Goal: Transaction & Acquisition: Purchase product/service

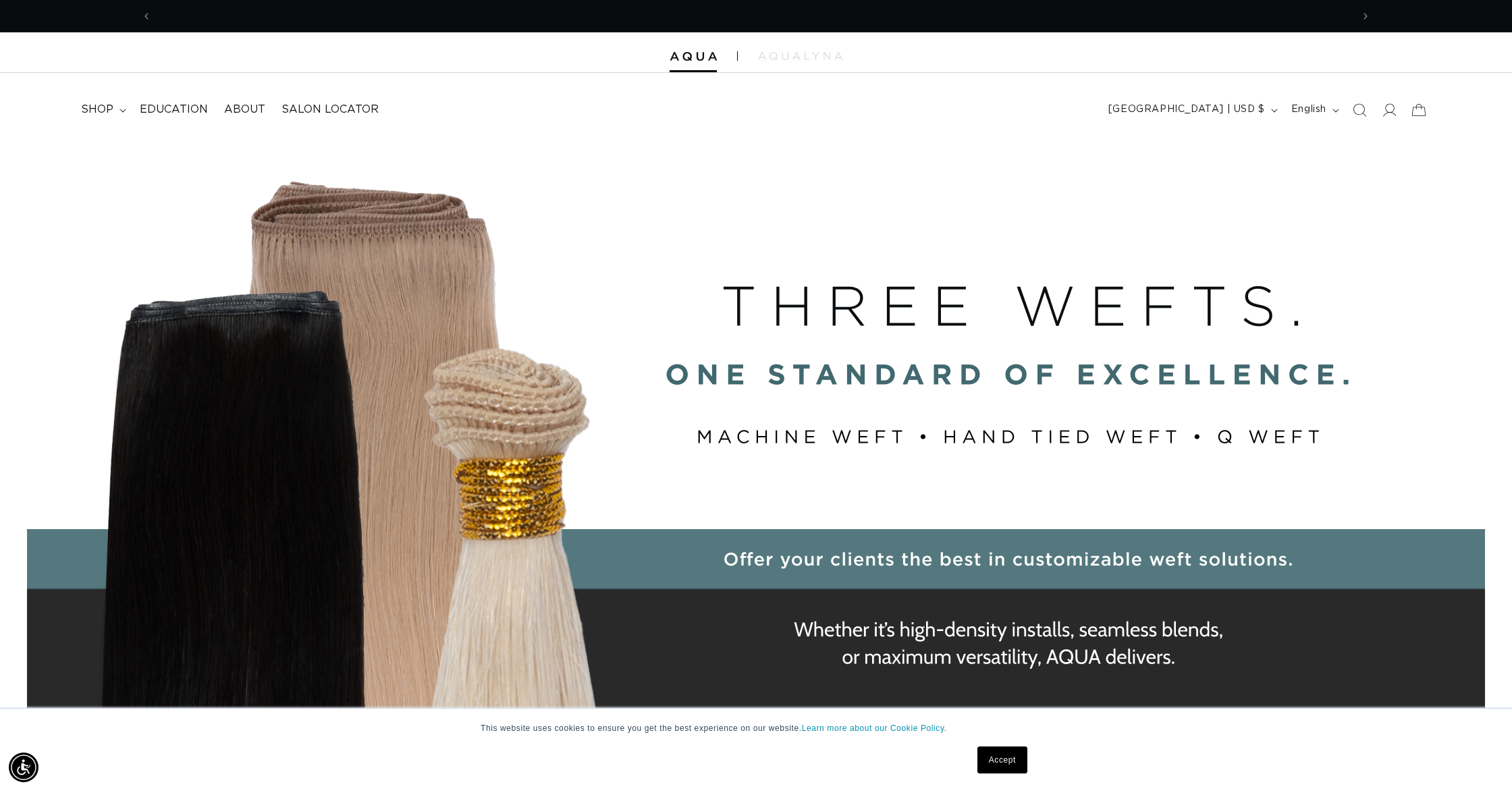
scroll to position [0, 2400]
click at [118, 116] on summary "shop" at bounding box center [102, 110] width 59 height 30
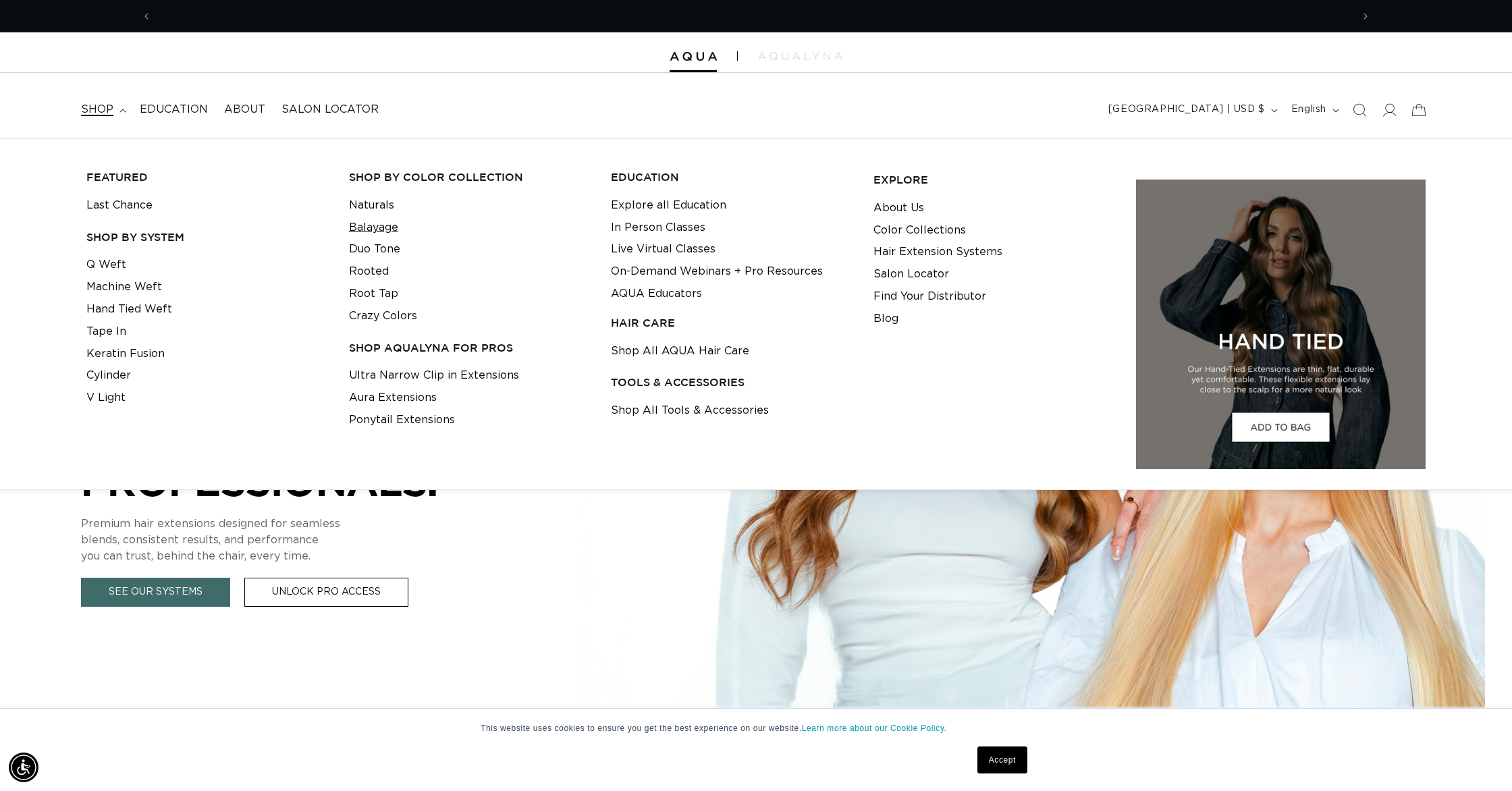
scroll to position [0, 1200]
click at [366, 273] on link "Rooted" at bounding box center [368, 272] width 40 height 23
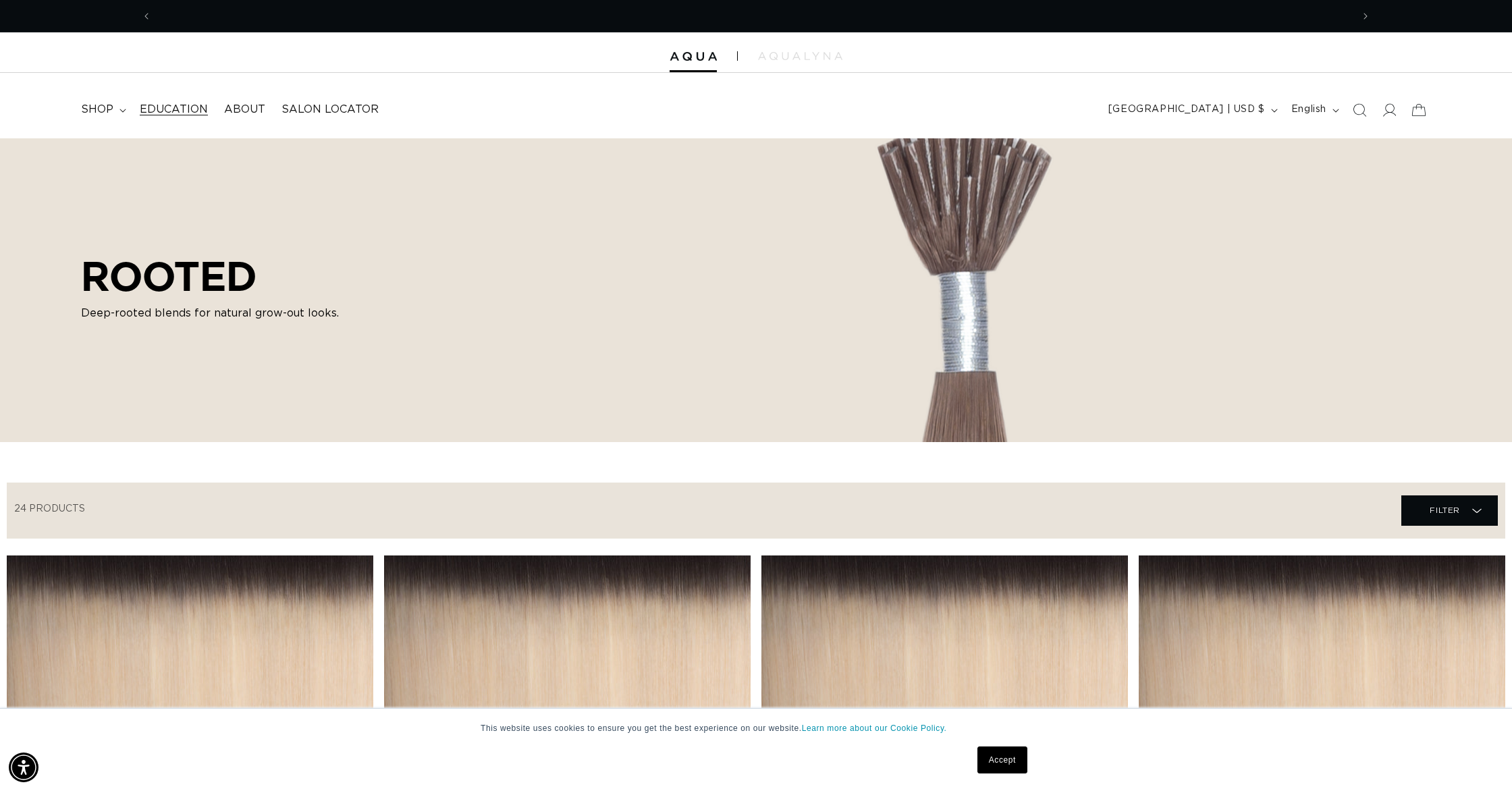
scroll to position [0, 2400]
click at [110, 115] on span "shop" at bounding box center [97, 110] width 32 height 14
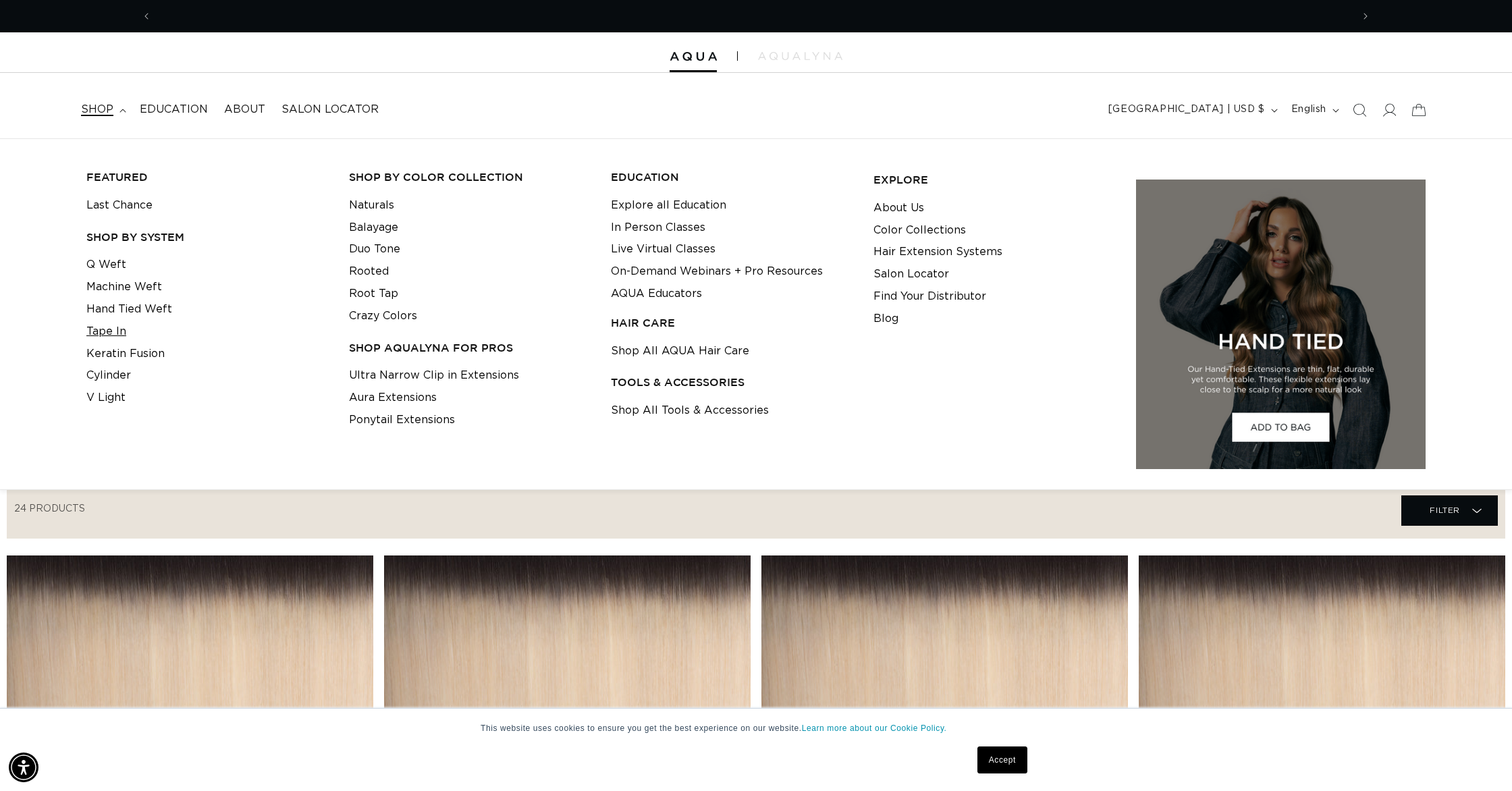
scroll to position [0, 0]
click at [122, 326] on link "Tape In" at bounding box center [106, 332] width 40 height 23
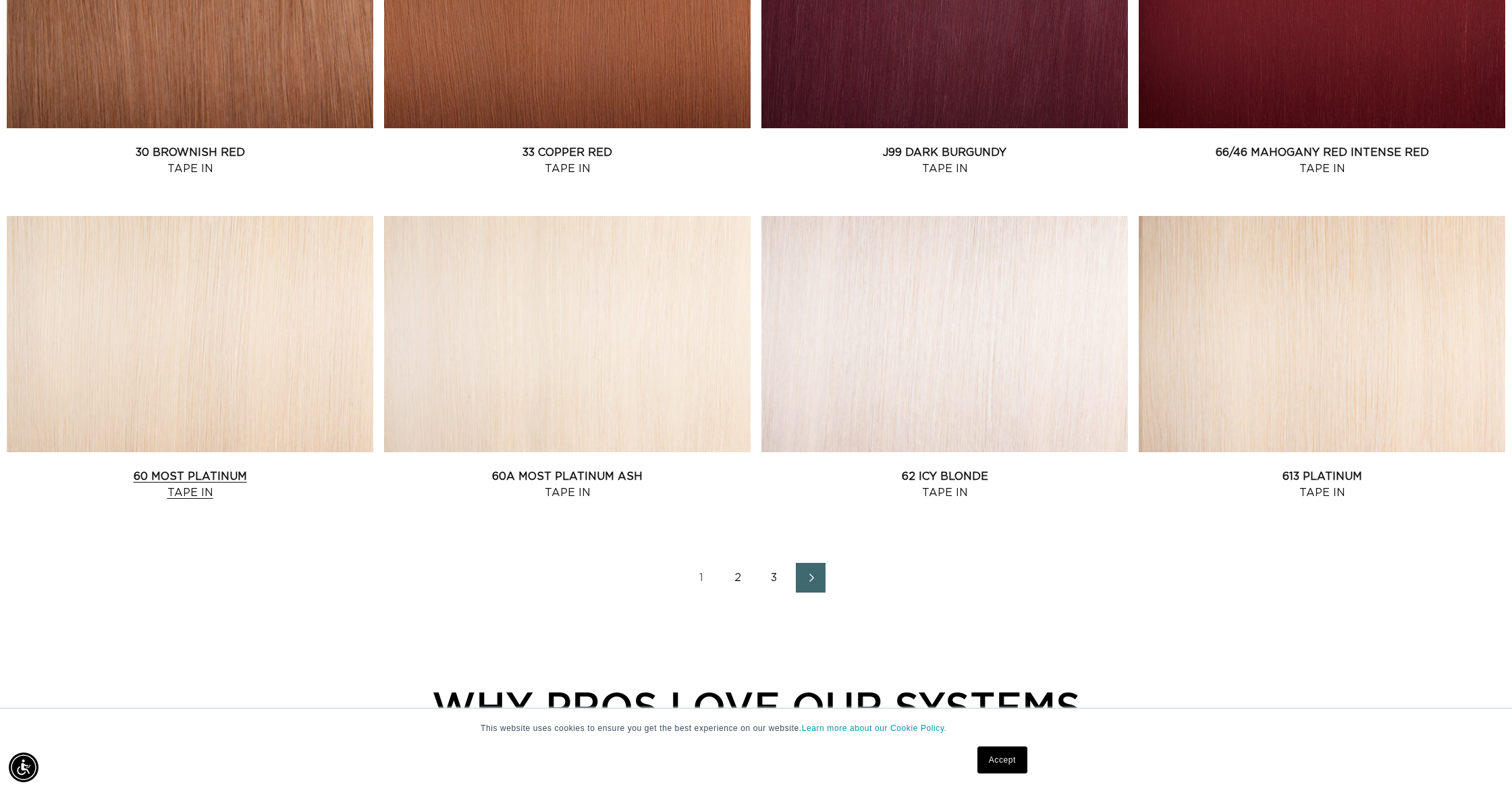
scroll to position [0, 2400]
click at [412, 468] on link "60A Most Platinum Ash Tape In" at bounding box center [567, 484] width 367 height 32
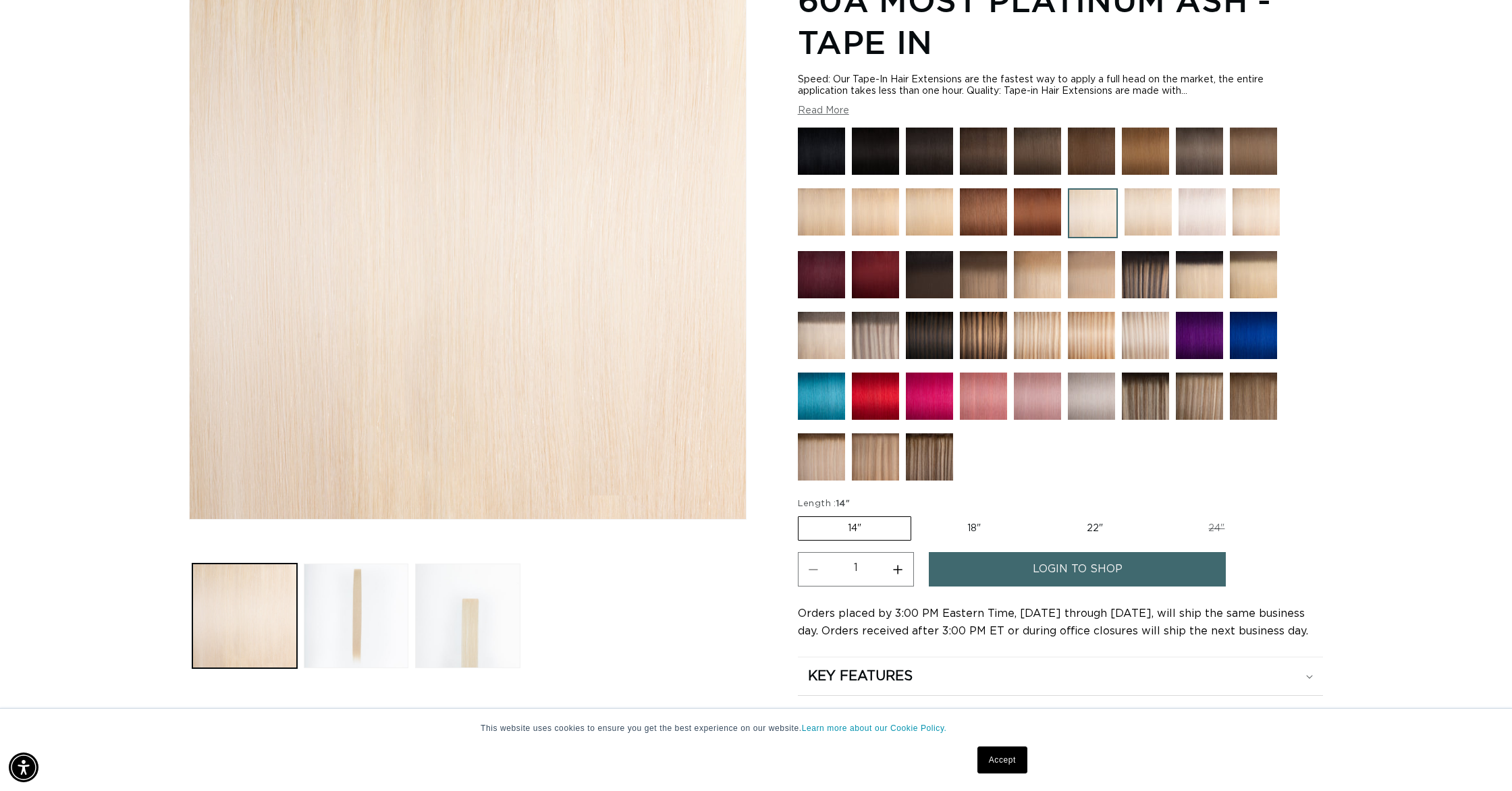
scroll to position [0, 1200]
click at [875, 463] on img at bounding box center [875, 457] width 47 height 47
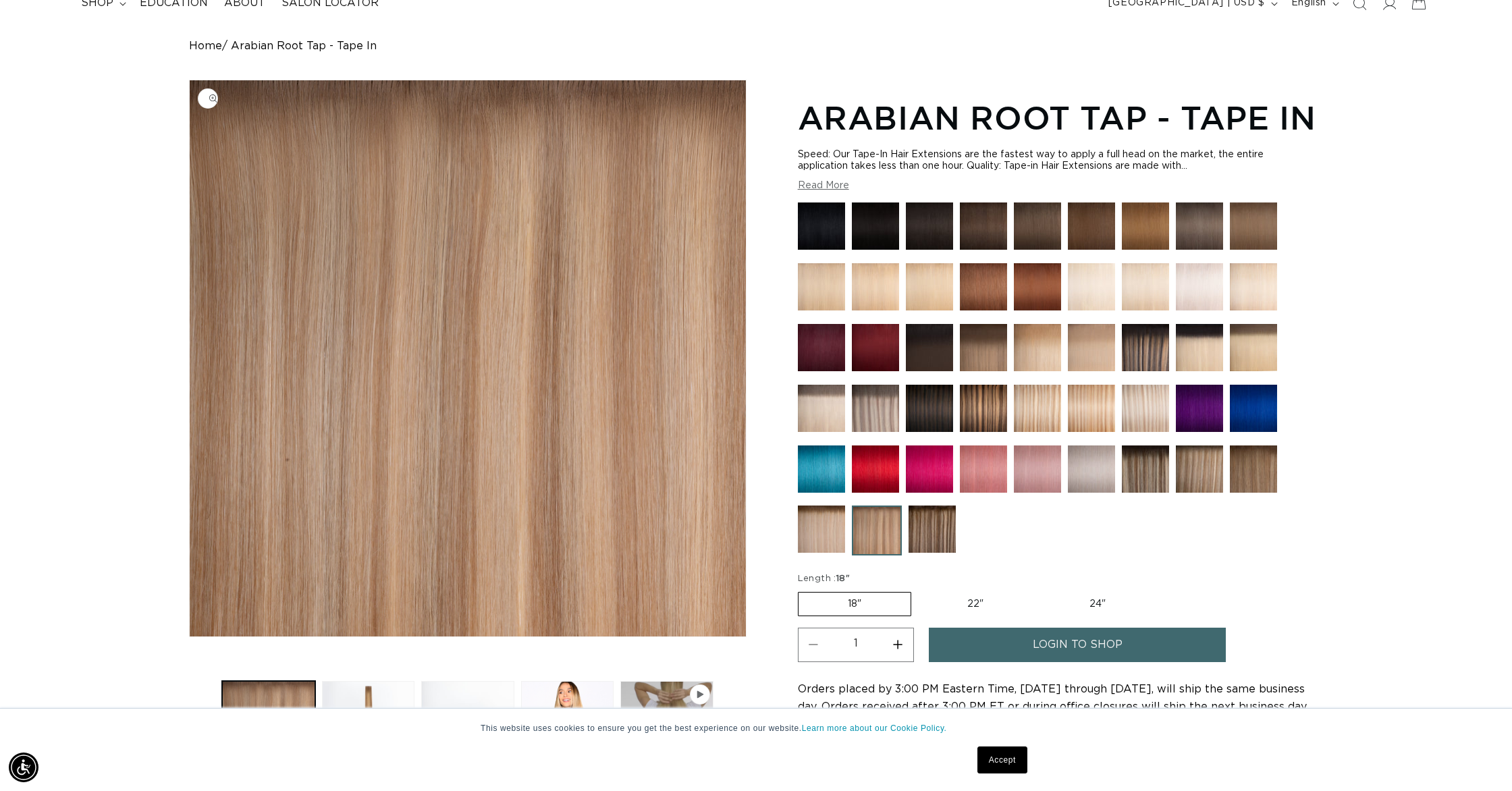
scroll to position [0, 2400]
click at [873, 601] on label "18" Variant sold out or unavailable" at bounding box center [854, 604] width 113 height 24
click at [802, 590] on input "18" Variant sold out or unavailable" at bounding box center [801, 589] width 1 height 1
click at [837, 547] on img at bounding box center [821, 529] width 47 height 47
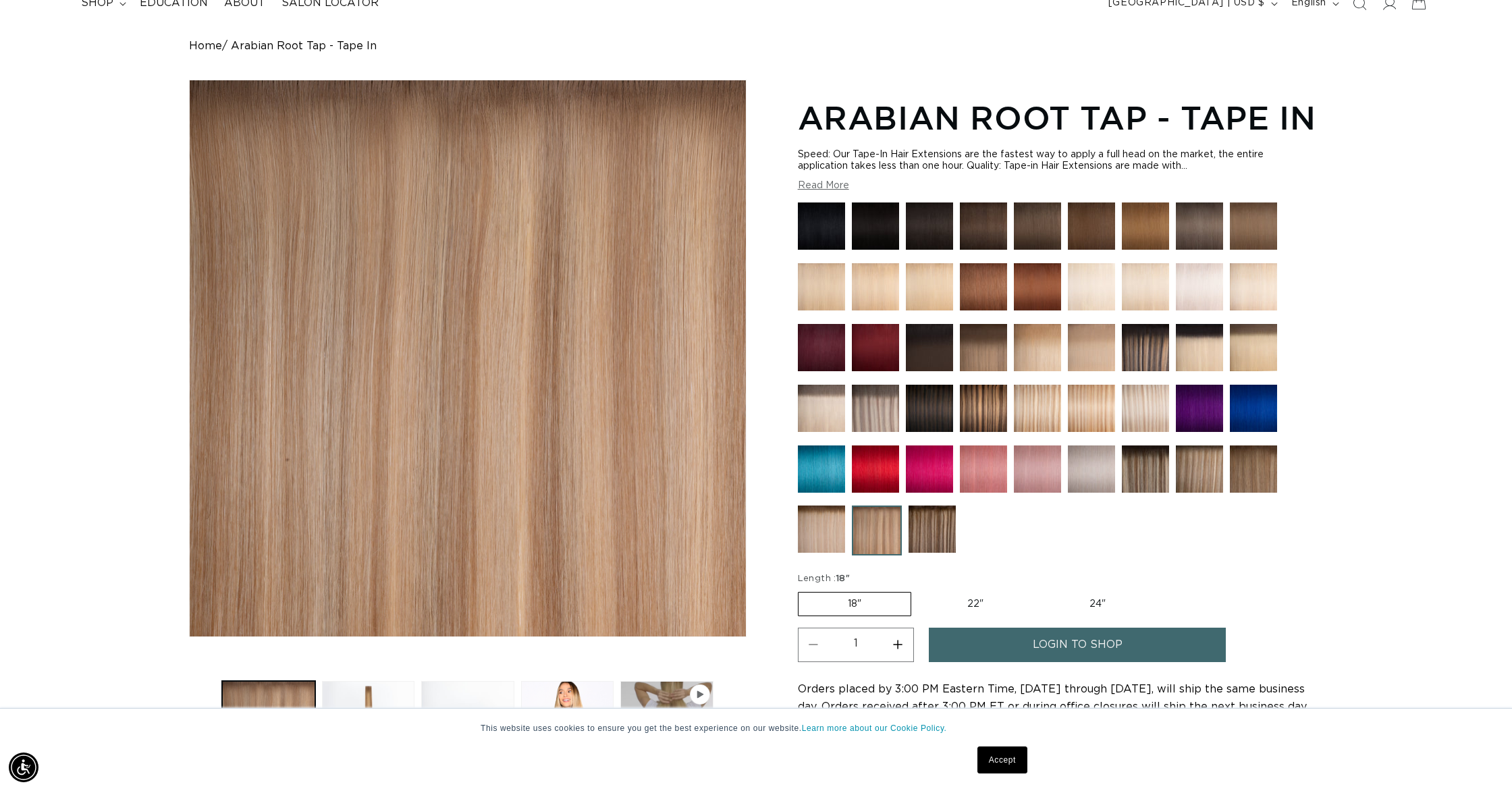
scroll to position [0, 0]
click at [1193, 478] on img at bounding box center [1199, 469] width 47 height 47
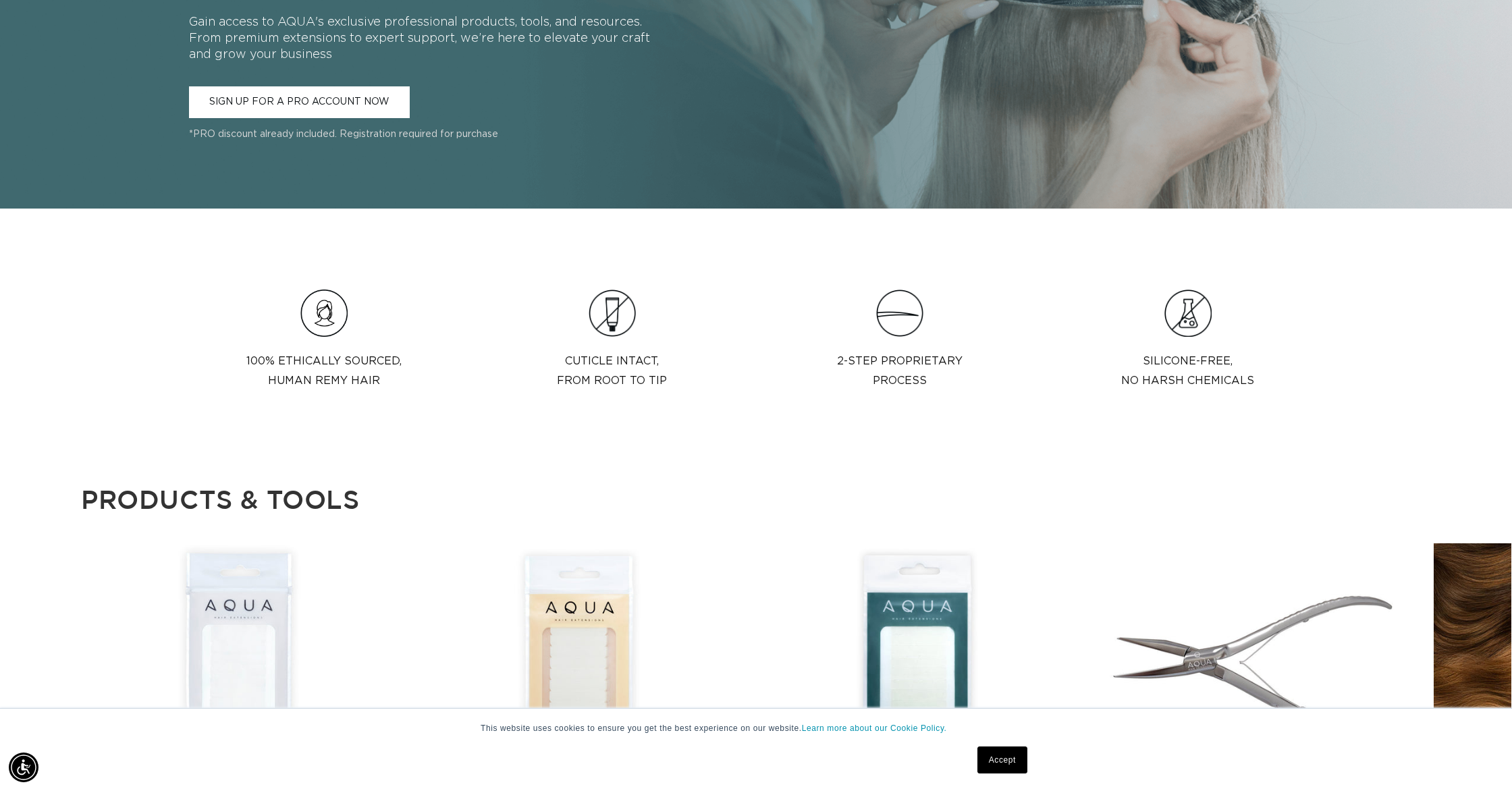
scroll to position [0, 1200]
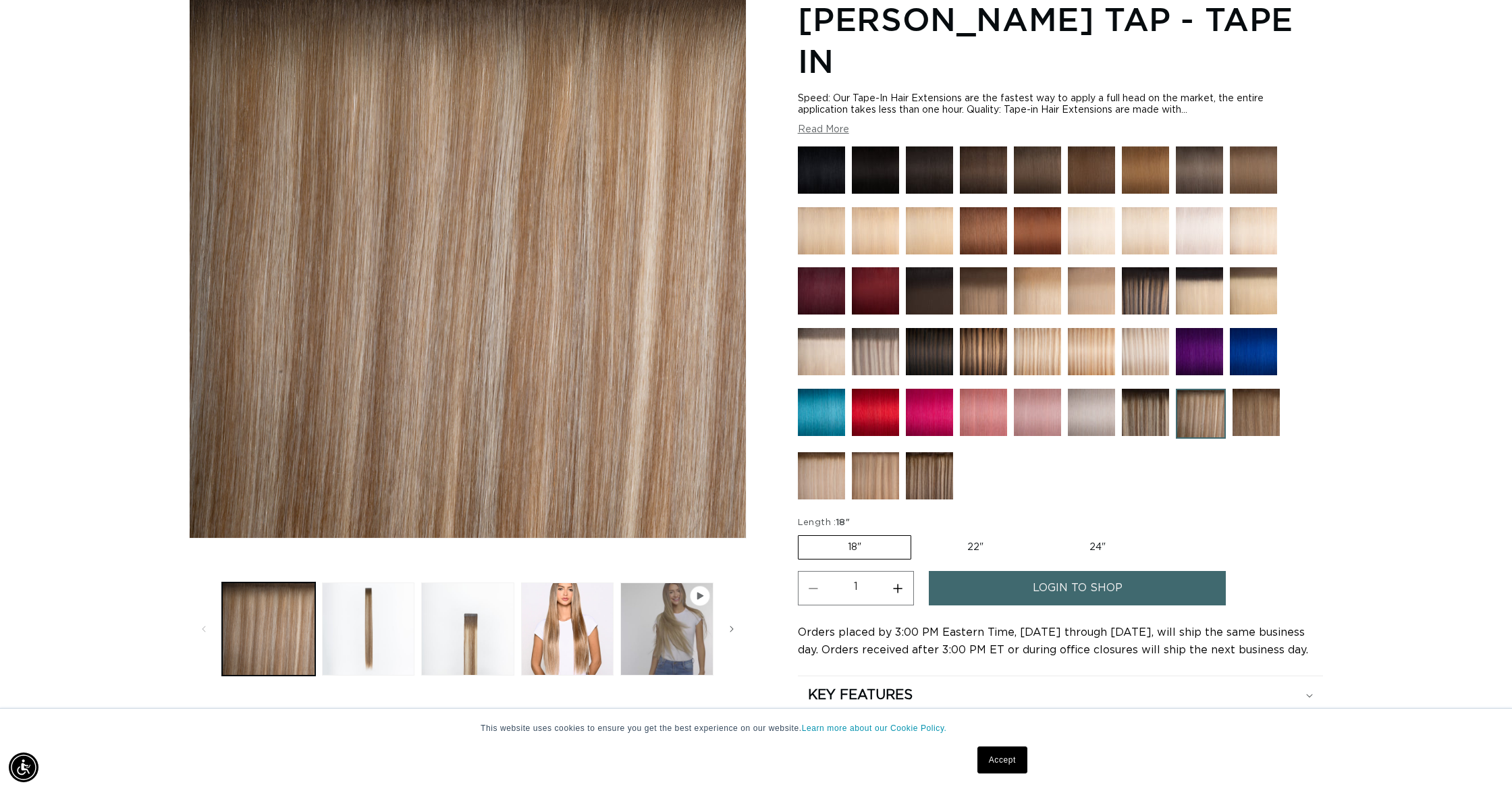
scroll to position [0, 2400]
click at [831, 452] on img at bounding box center [821, 476] width 47 height 47
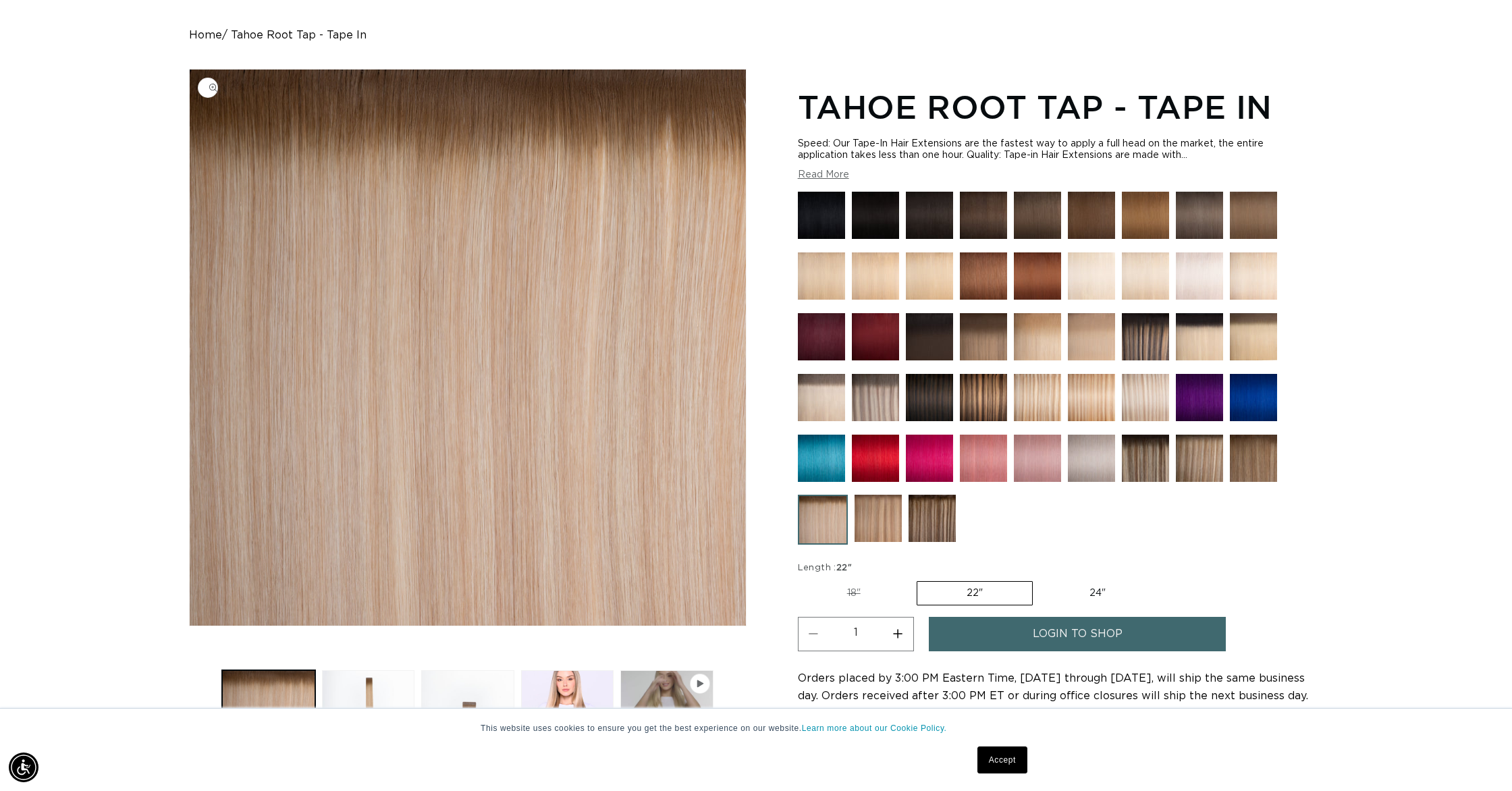
scroll to position [0, 2400]
